Goal: Task Accomplishment & Management: Use online tool/utility

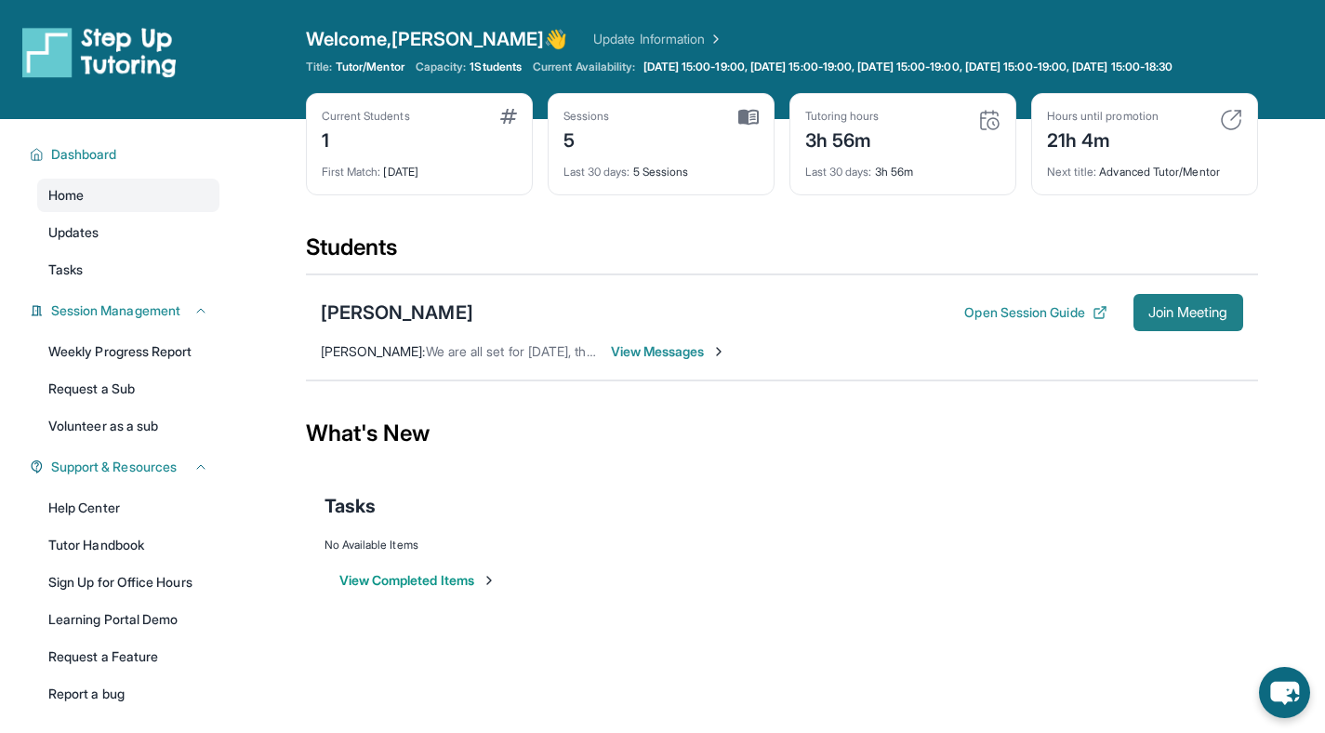
click at [1173, 318] on span "Join Meeting" at bounding box center [1188, 312] width 80 height 11
click at [455, 590] on button "View Completed Items" at bounding box center [417, 580] width 157 height 19
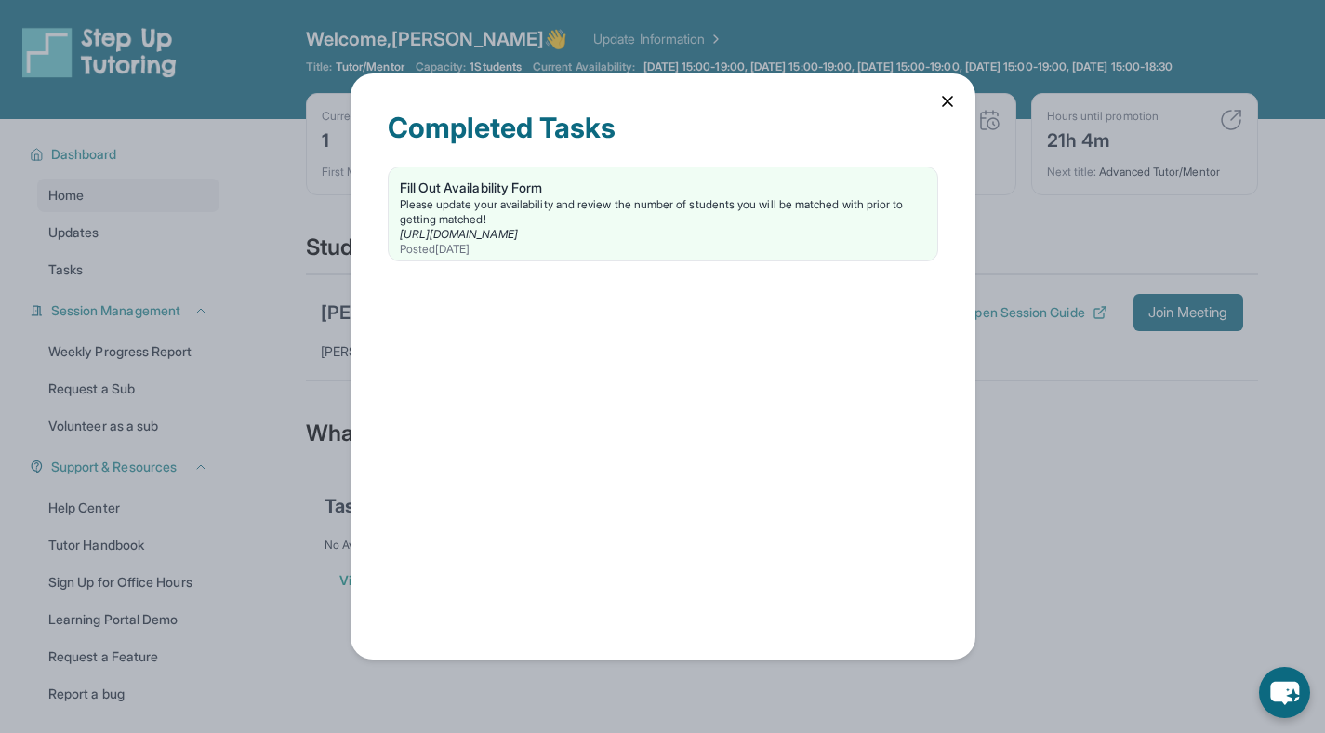
click at [946, 105] on icon at bounding box center [947, 101] width 19 height 19
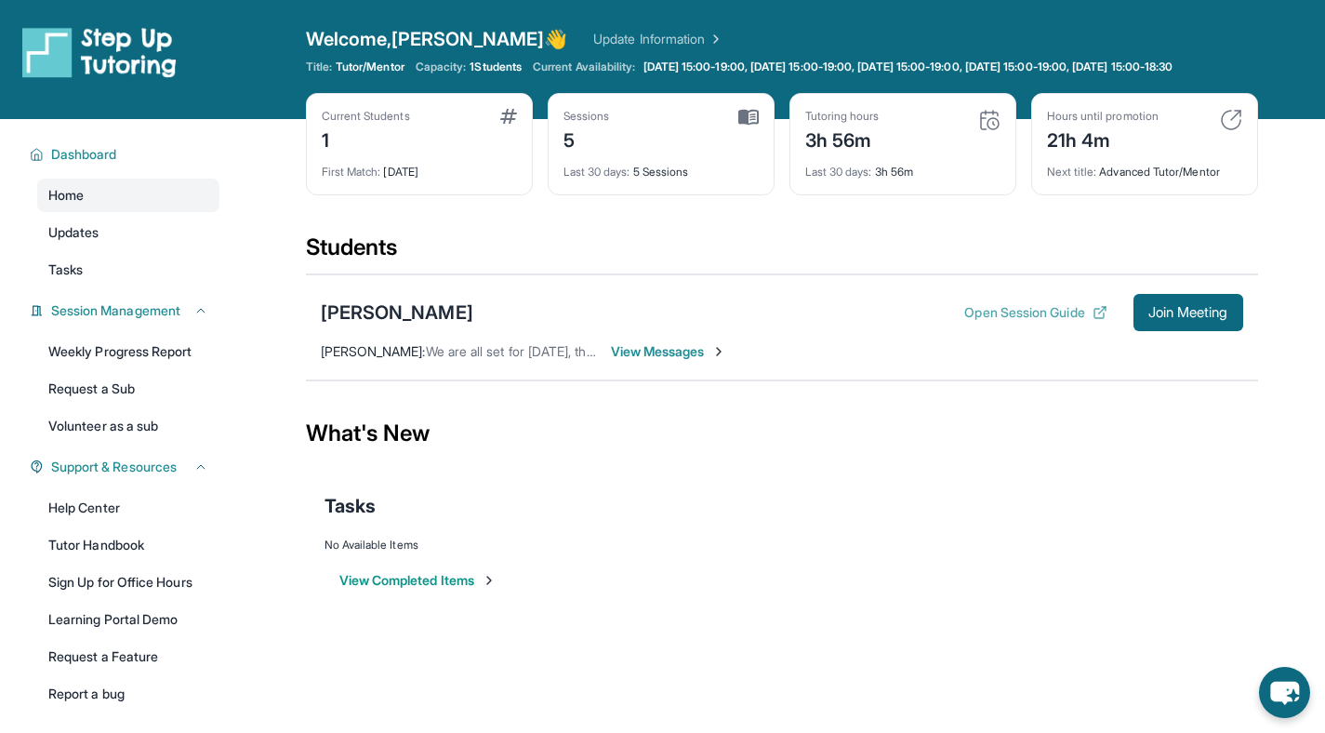
click at [1093, 320] on icon at bounding box center [1100, 312] width 15 height 15
